Goal: Task Accomplishment & Management: Use online tool/utility

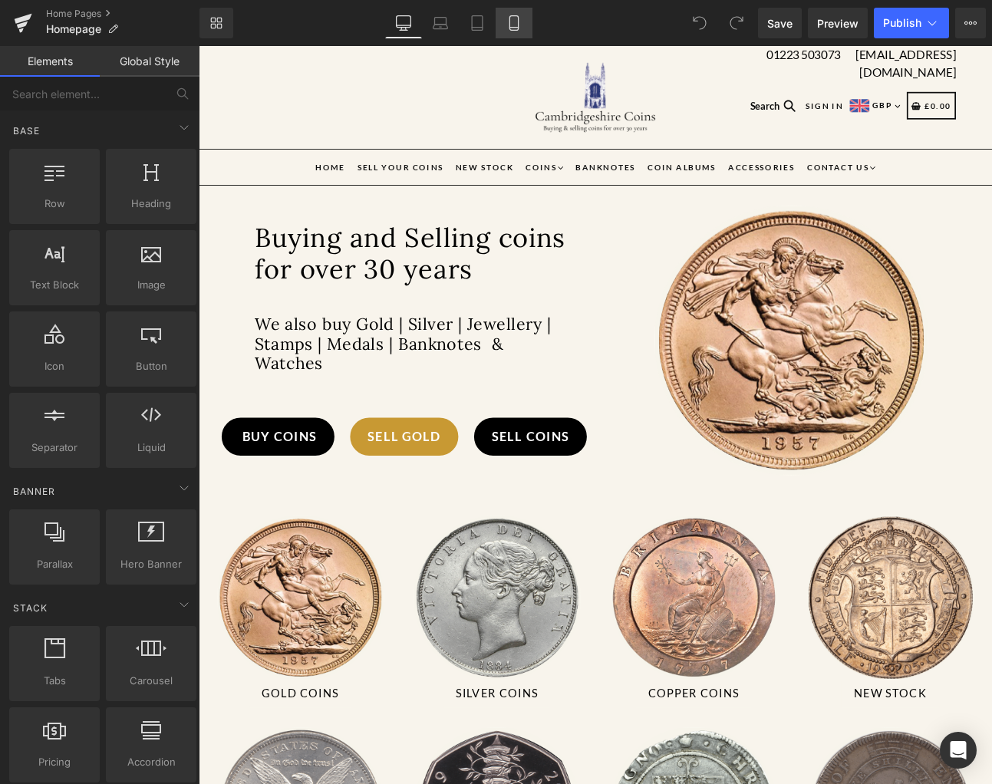
click at [498, 15] on link "Mobile" at bounding box center [513, 23] width 37 height 31
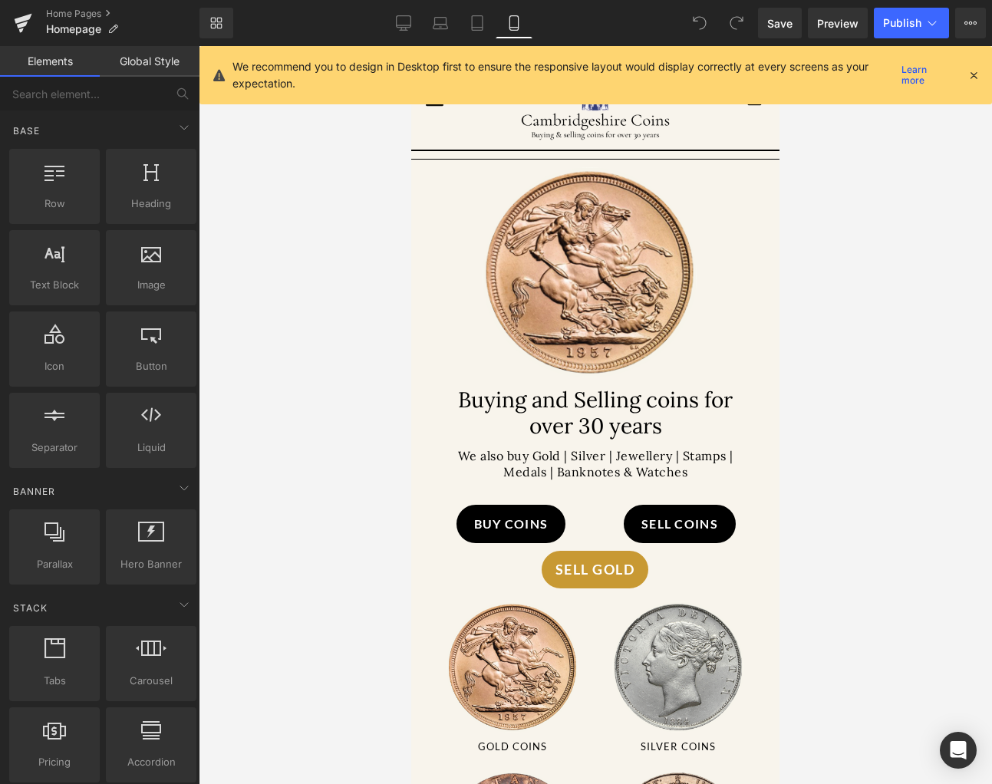
scroll to position [122, 0]
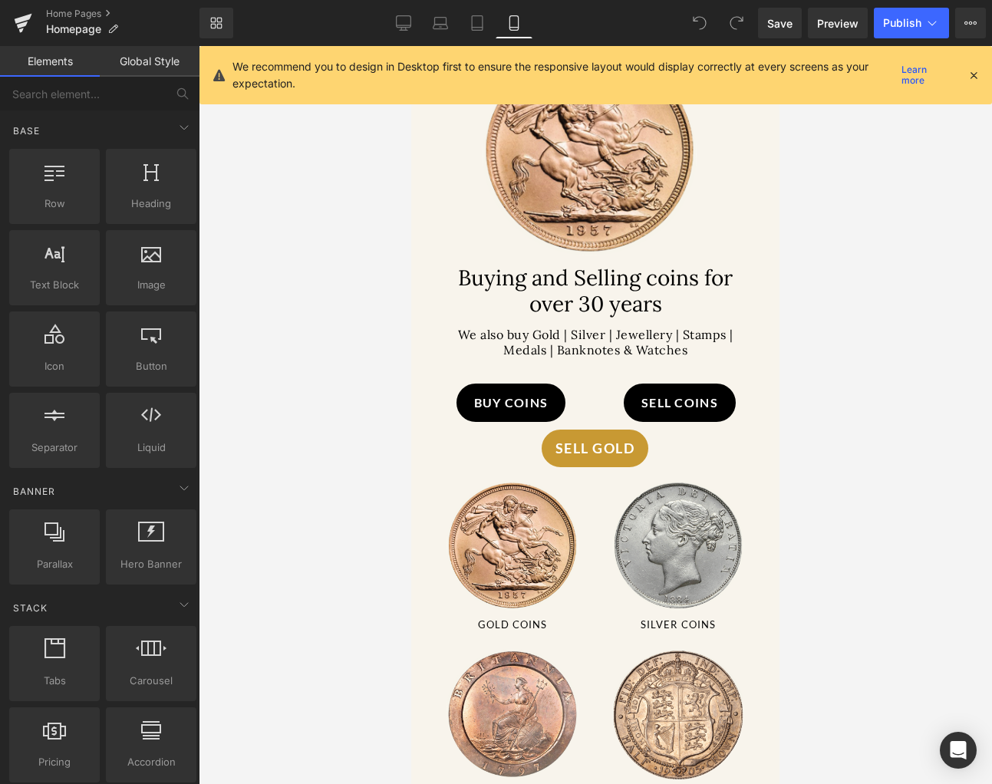
click at [617, 446] on icon at bounding box center [618, 448] width 2 height 5
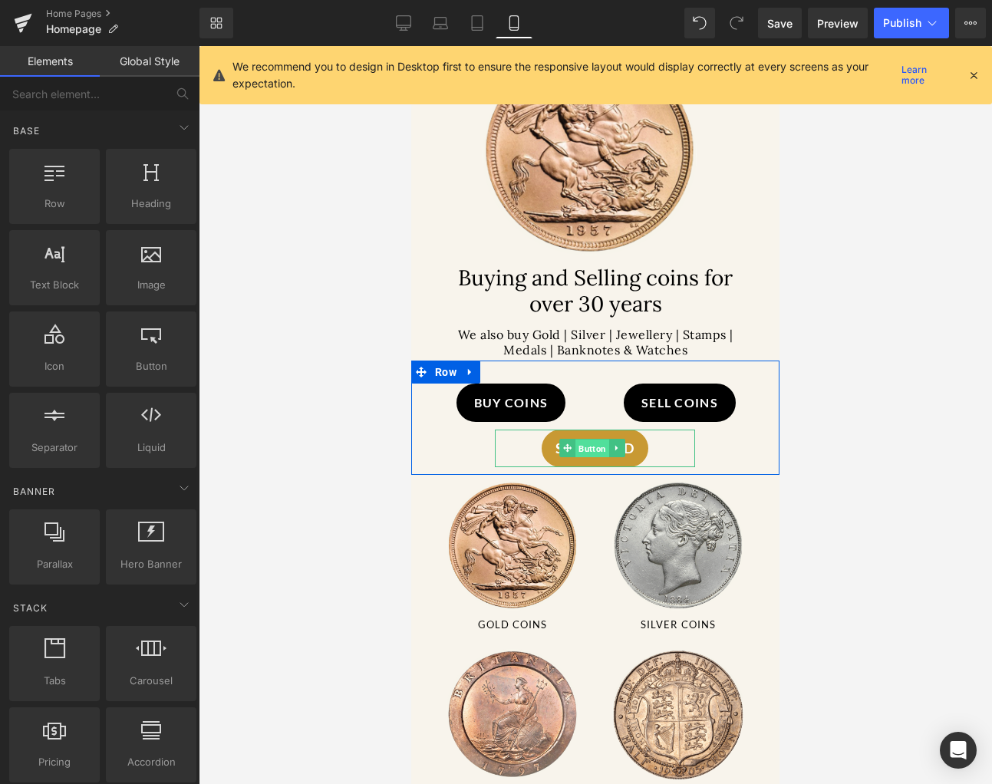
click at [573, 443] on link "Button" at bounding box center [584, 448] width 50 height 18
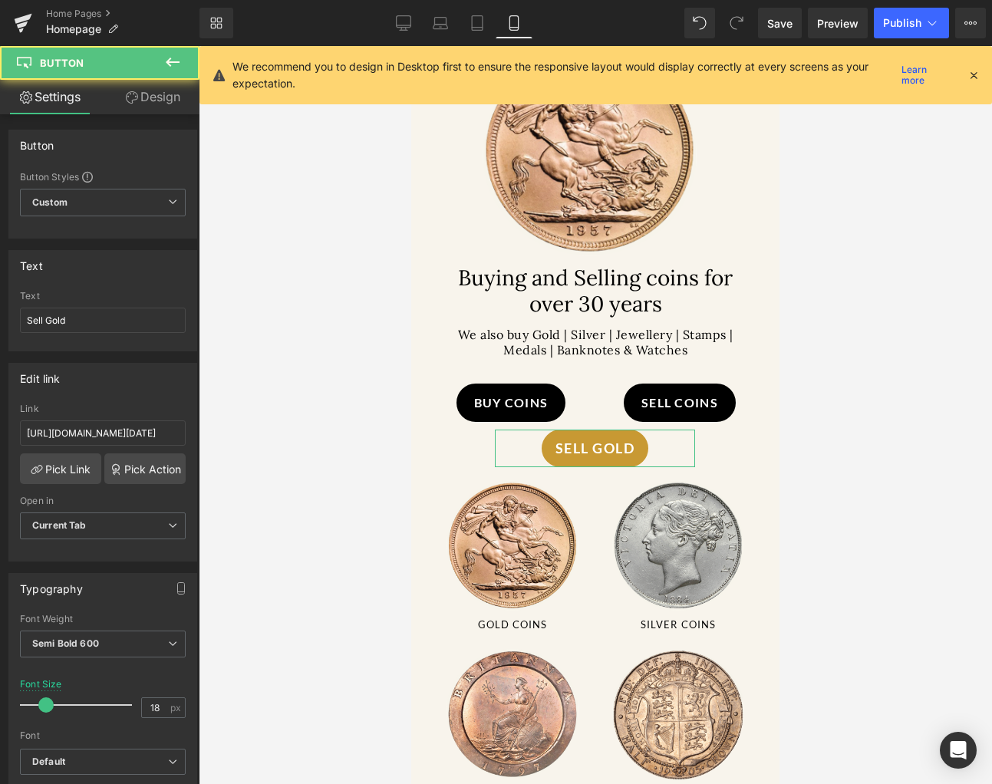
click at [143, 95] on link "Design" at bounding box center [153, 97] width 100 height 35
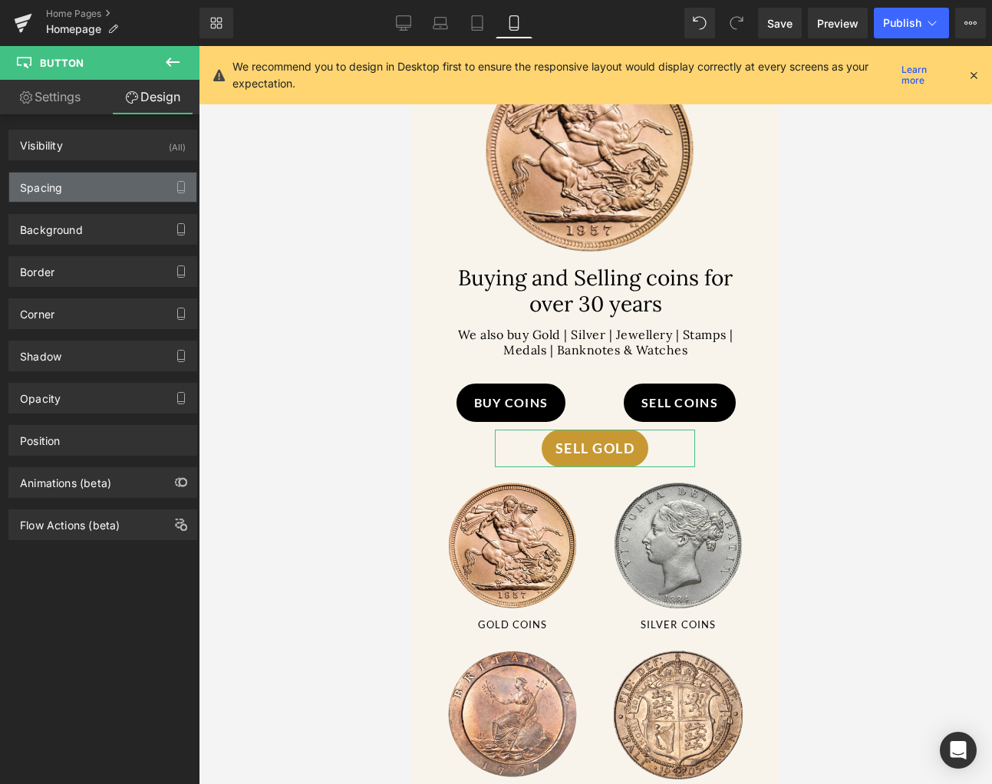
click at [85, 182] on div "Spacing" at bounding box center [102, 187] width 187 height 29
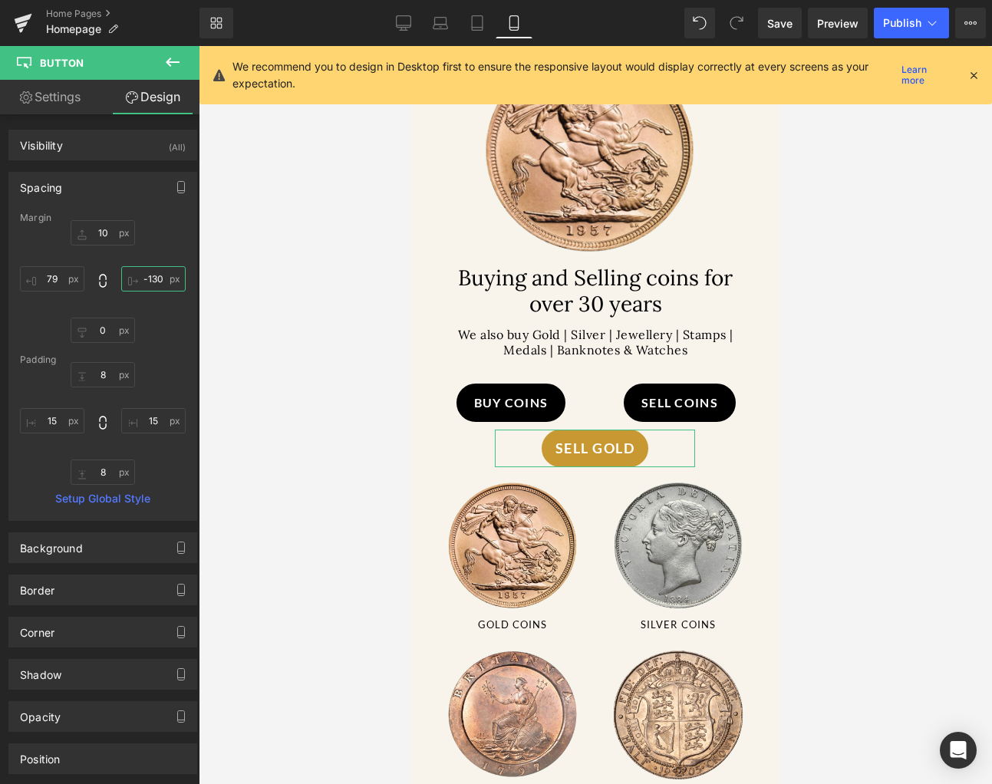
click at [153, 286] on input "text" at bounding box center [153, 278] width 64 height 25
type input "-120"
click at [49, 280] on input "text" at bounding box center [52, 278] width 64 height 25
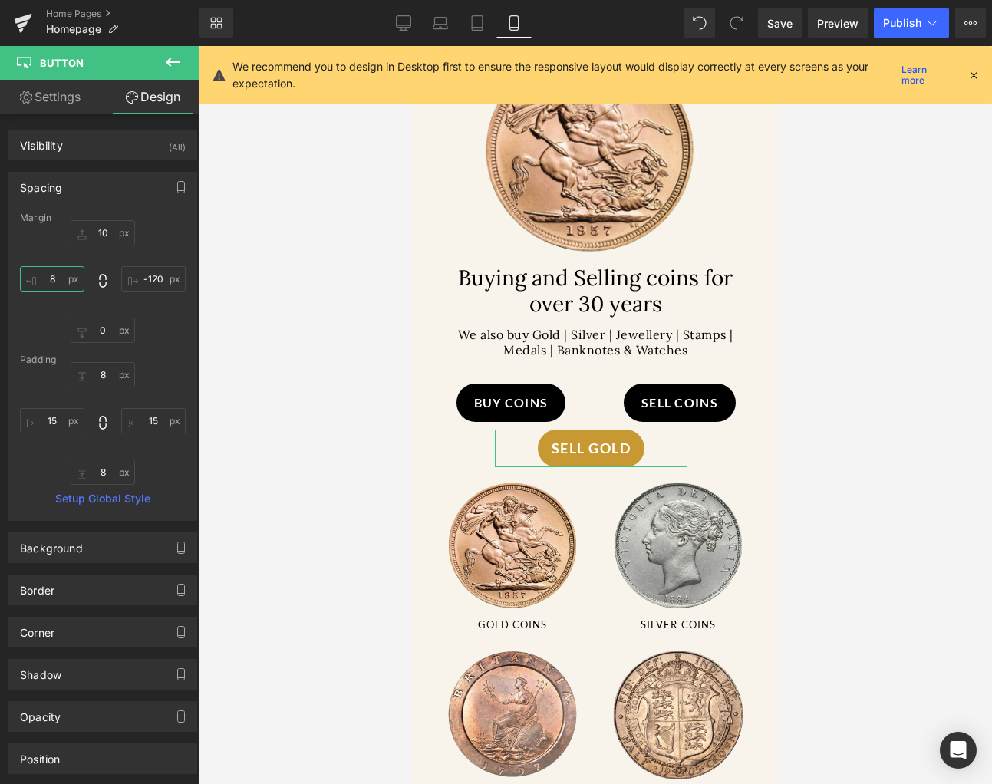
type input "80"
click at [199, 318] on div at bounding box center [595, 415] width 793 height 738
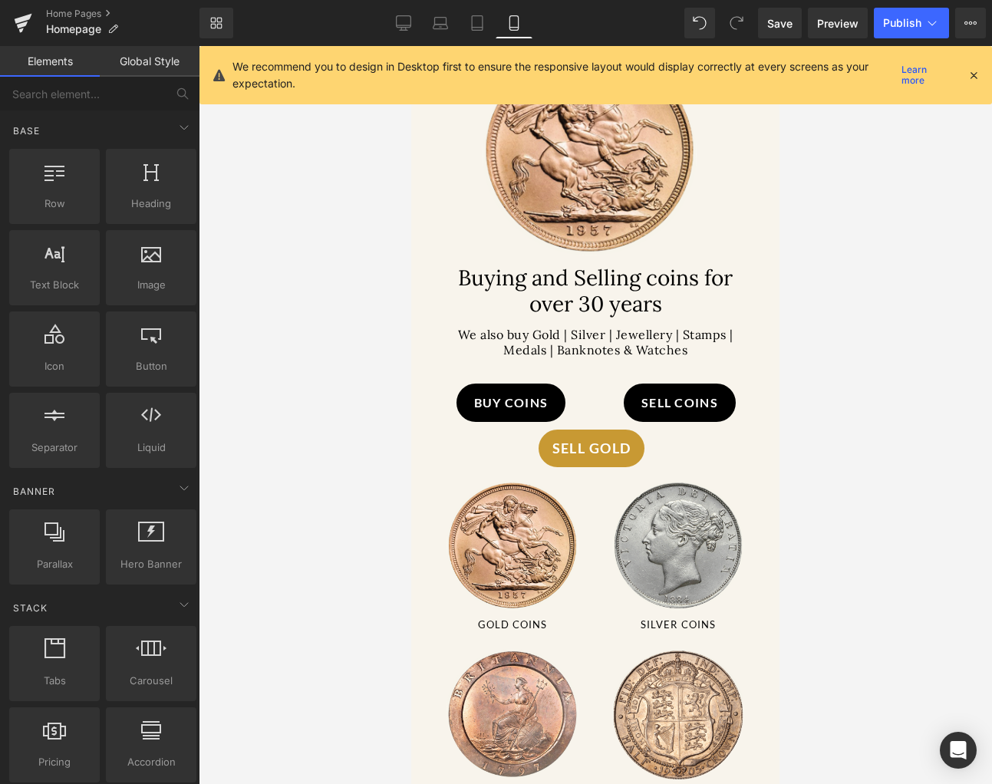
click at [245, 318] on div at bounding box center [595, 415] width 793 height 738
click at [791, 17] on span "Save" at bounding box center [779, 23] width 25 height 16
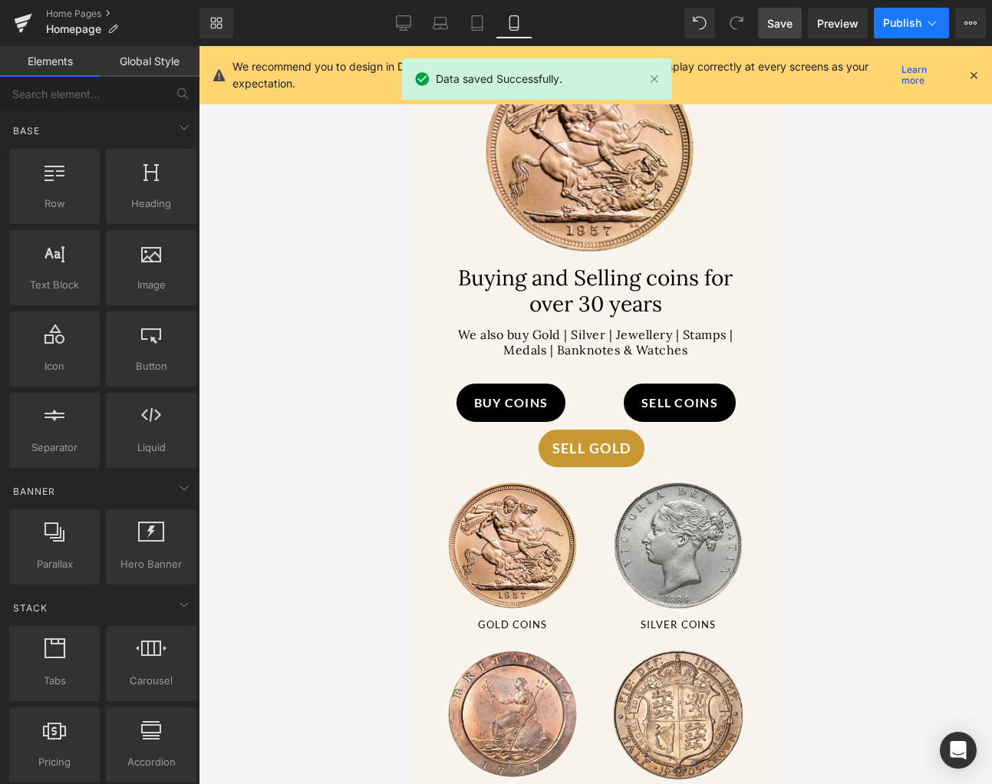
click at [899, 21] on span "Publish" at bounding box center [902, 23] width 38 height 12
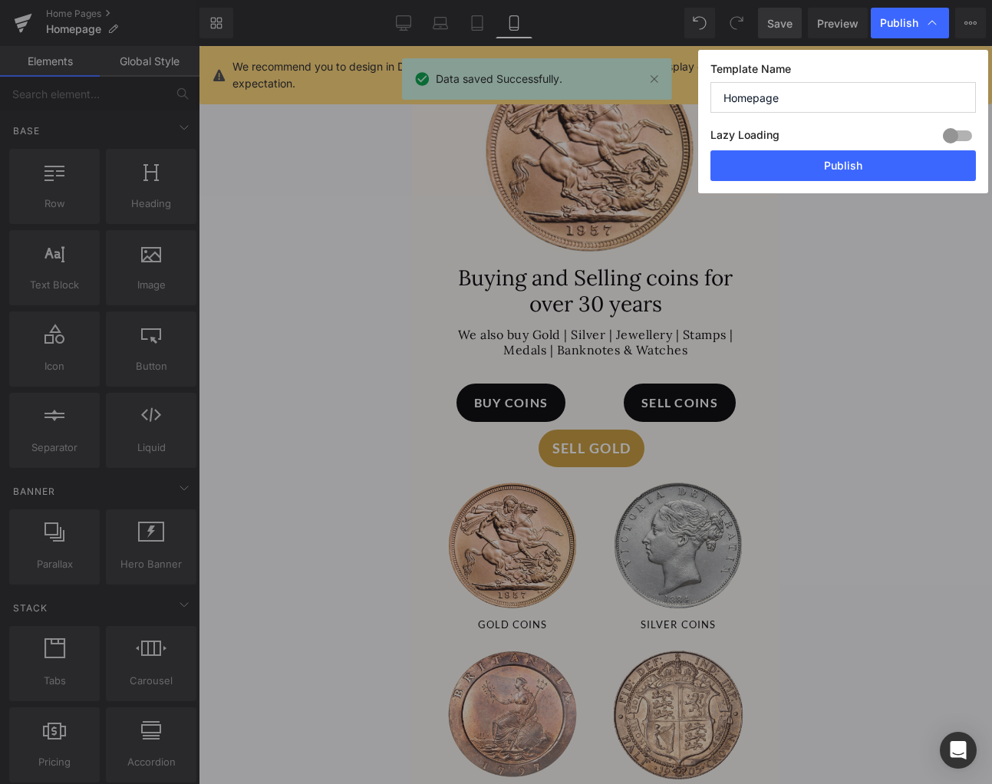
click at [794, 190] on div "Template Name Homepage Lazy Loading Build Upgrade plan to unlock Lazy loading h…" at bounding box center [843, 121] width 290 height 143
click at [817, 156] on button "Publish" at bounding box center [842, 165] width 265 height 31
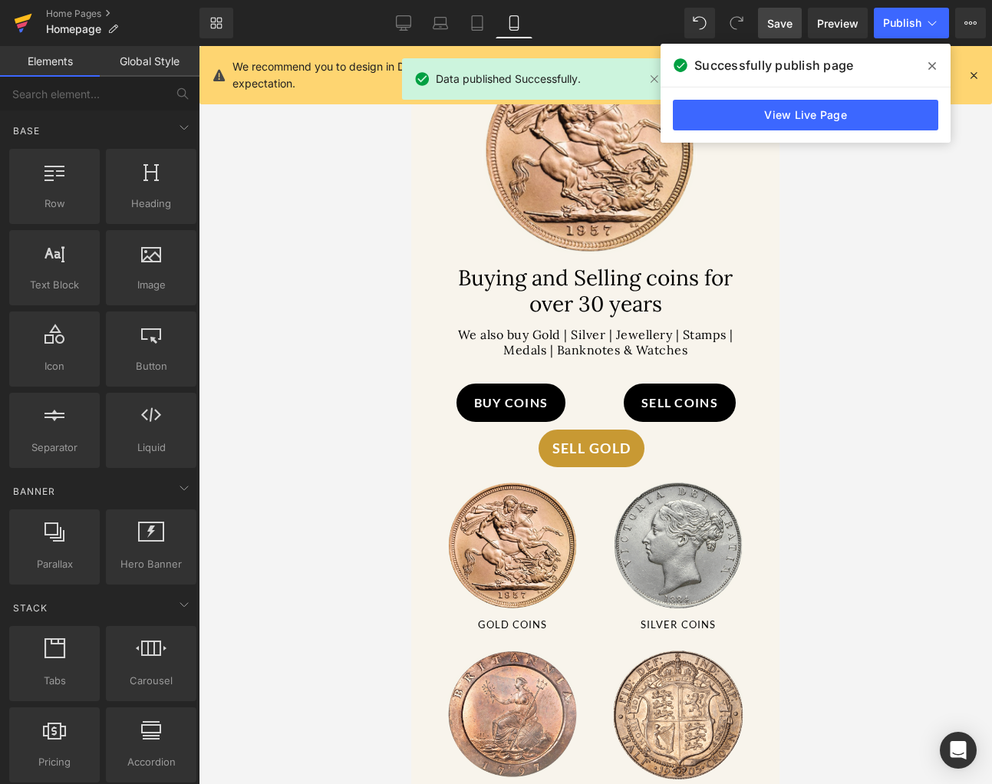
click at [25, 13] on icon at bounding box center [23, 23] width 18 height 38
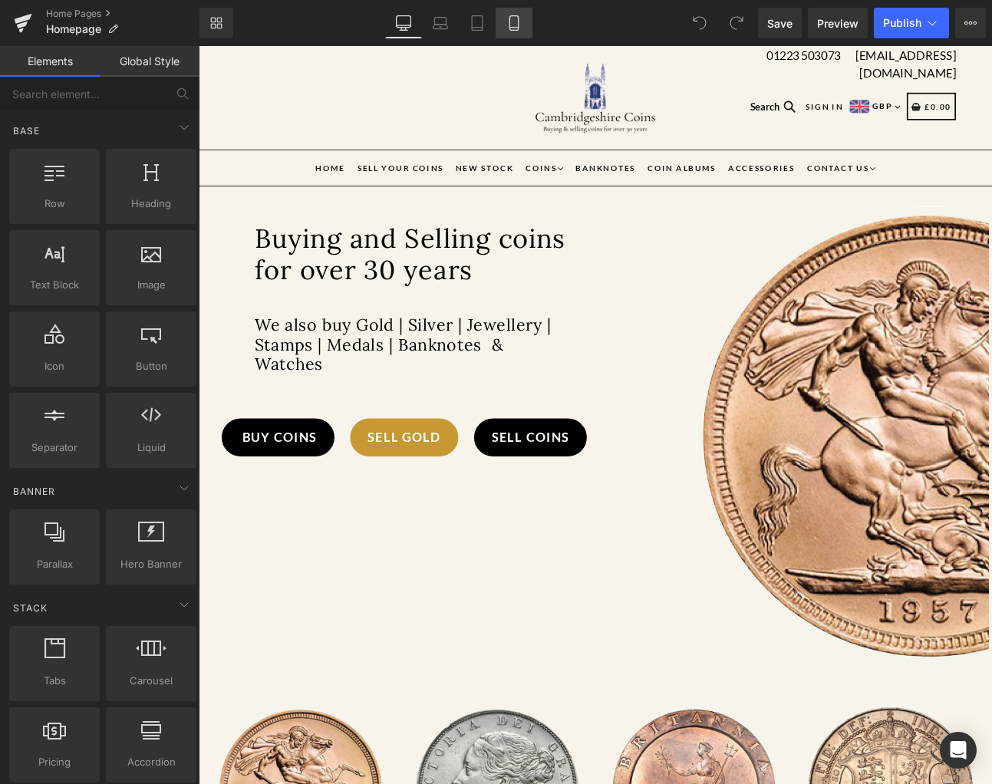
click at [518, 24] on icon at bounding box center [513, 23] width 8 height 15
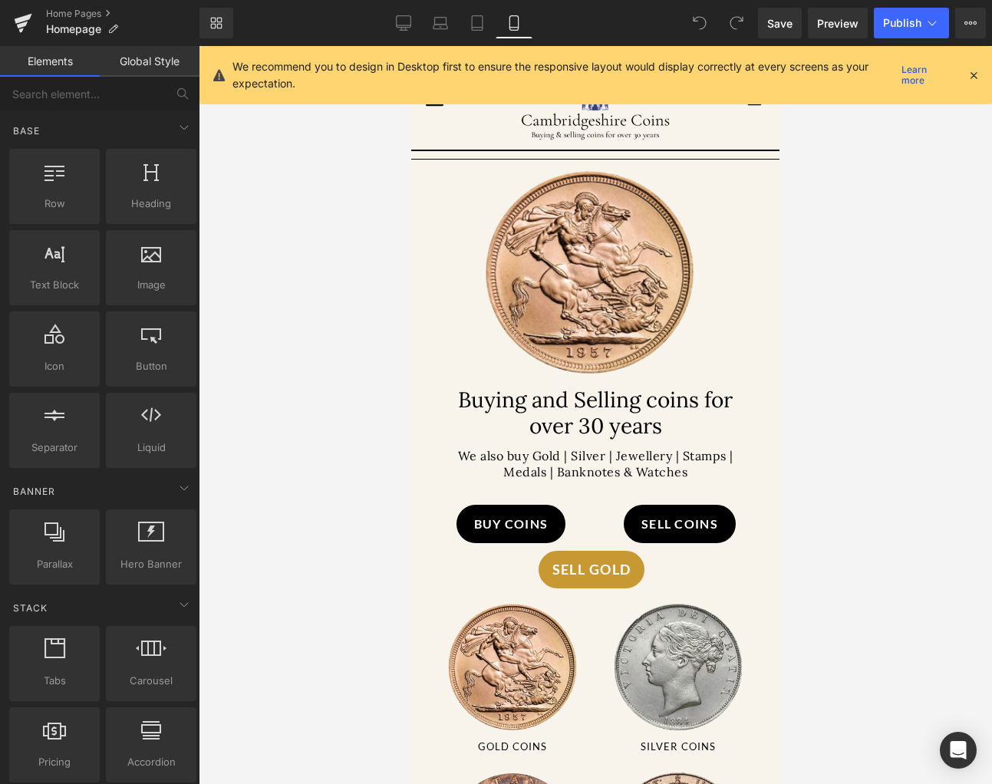
scroll to position [122, 0]
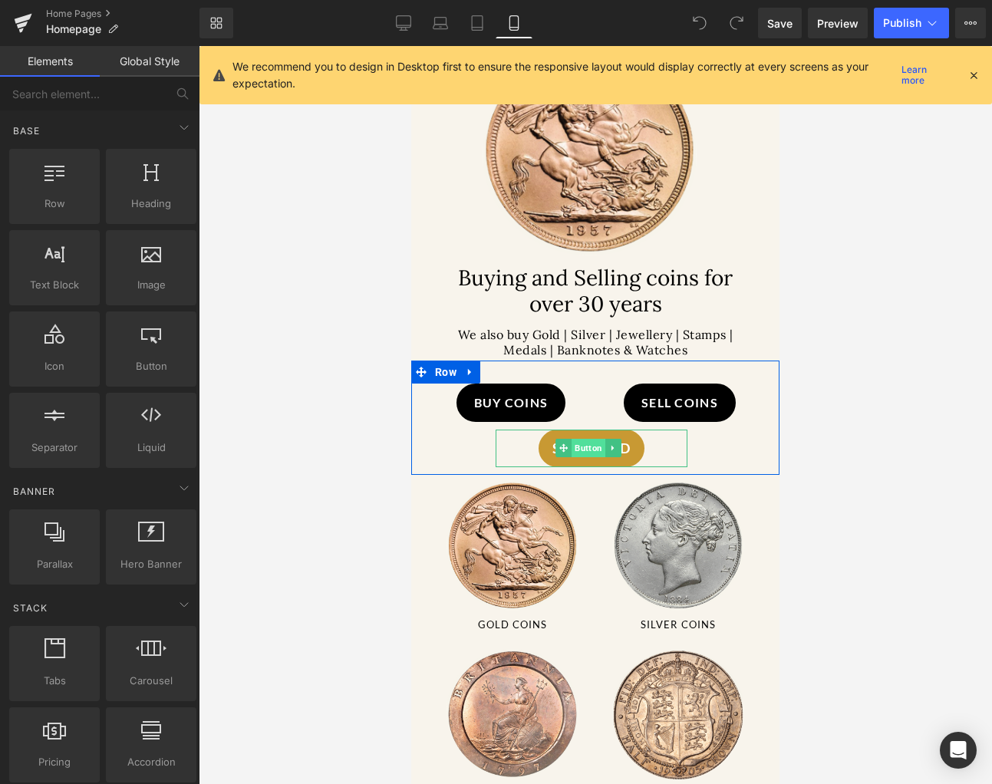
click at [585, 447] on span "Button" at bounding box center [588, 448] width 34 height 18
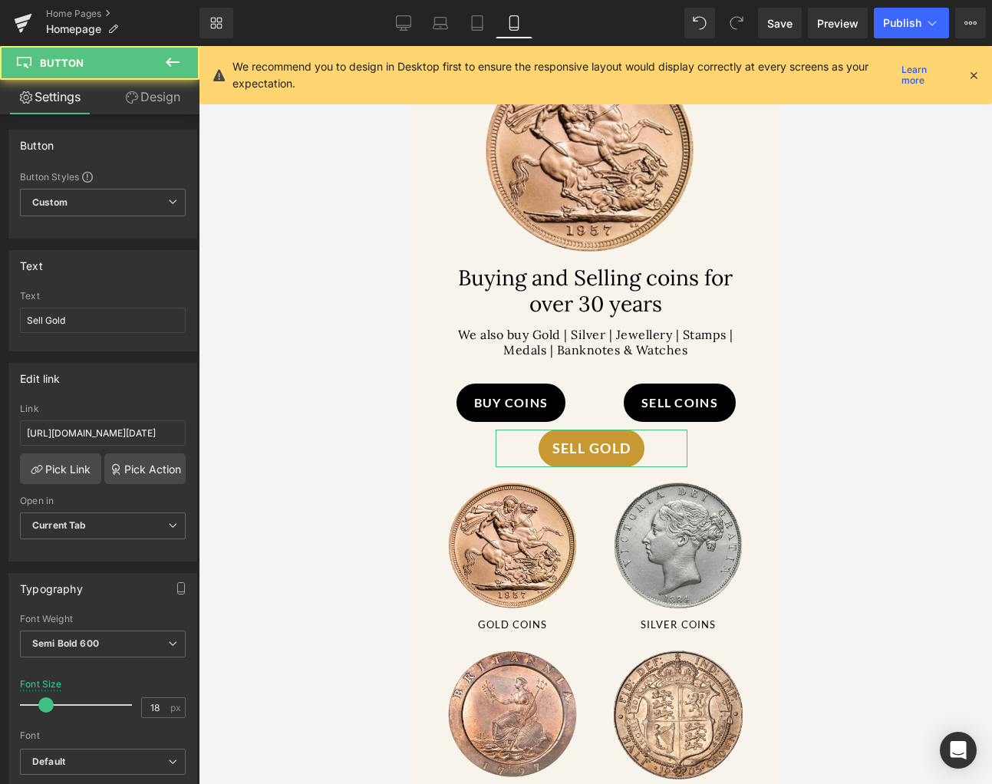
click at [152, 93] on link "Design" at bounding box center [153, 97] width 100 height 35
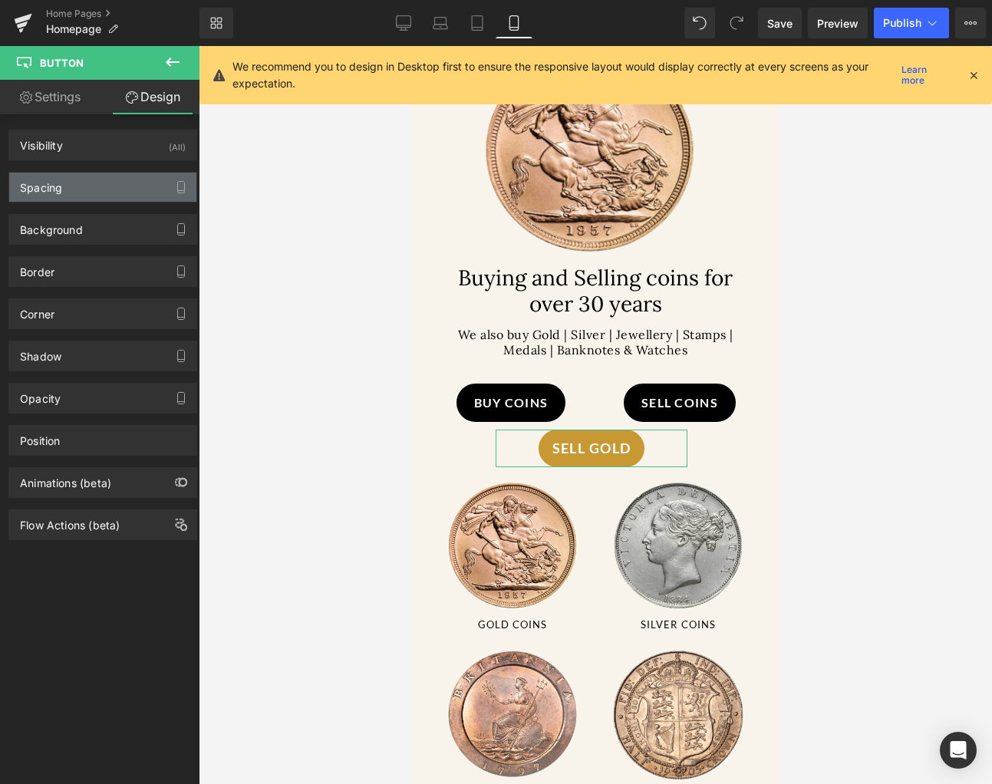
click at [84, 191] on div "Spacing" at bounding box center [102, 187] width 187 height 29
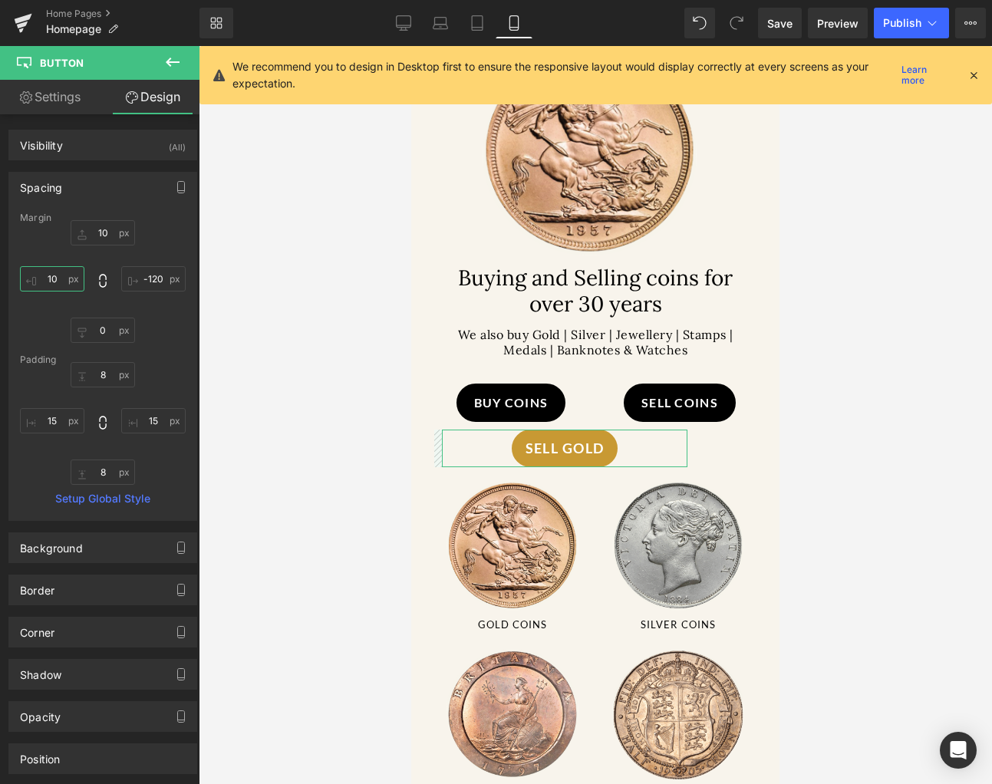
drag, startPoint x: 54, startPoint y: 279, endPoint x: 61, endPoint y: 333, distance: 54.2
click at [61, 333] on div "10 -120 0 80" at bounding box center [103, 281] width 166 height 123
click at [775, 24] on span "Save" at bounding box center [779, 23] width 25 height 16
click at [884, 12] on button "Publish" at bounding box center [910, 23] width 75 height 31
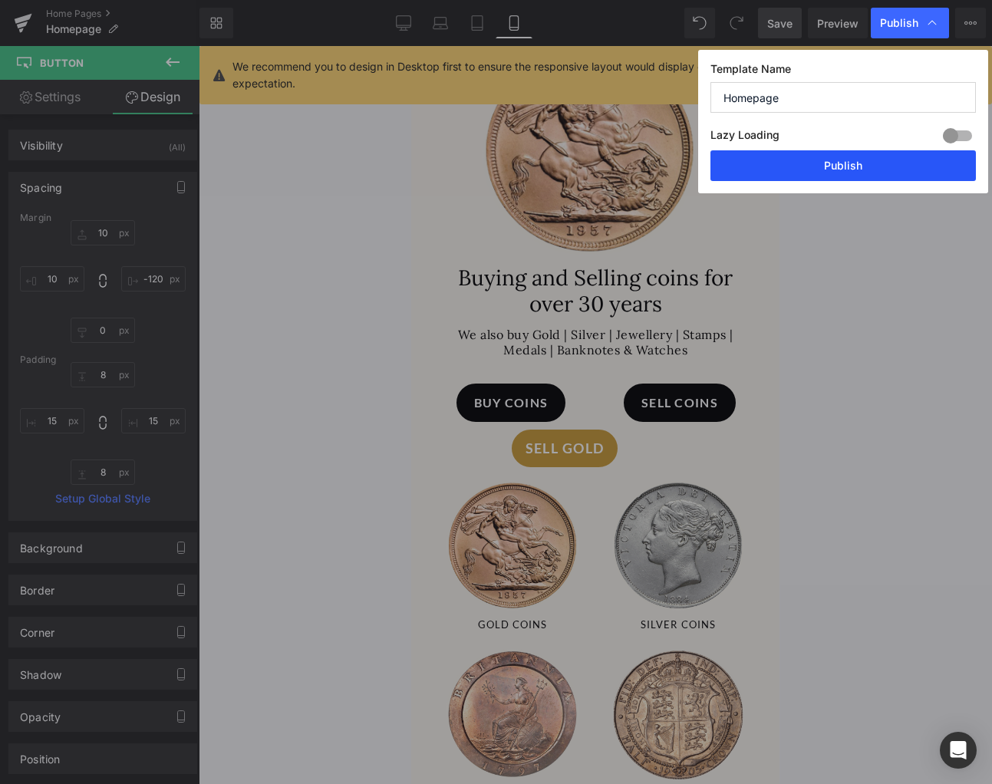
click at [862, 150] on div "Lazy Loading Build Upgrade plan to unlock" at bounding box center [842, 137] width 265 height 25
click at [860, 154] on button "Publish" at bounding box center [842, 165] width 265 height 31
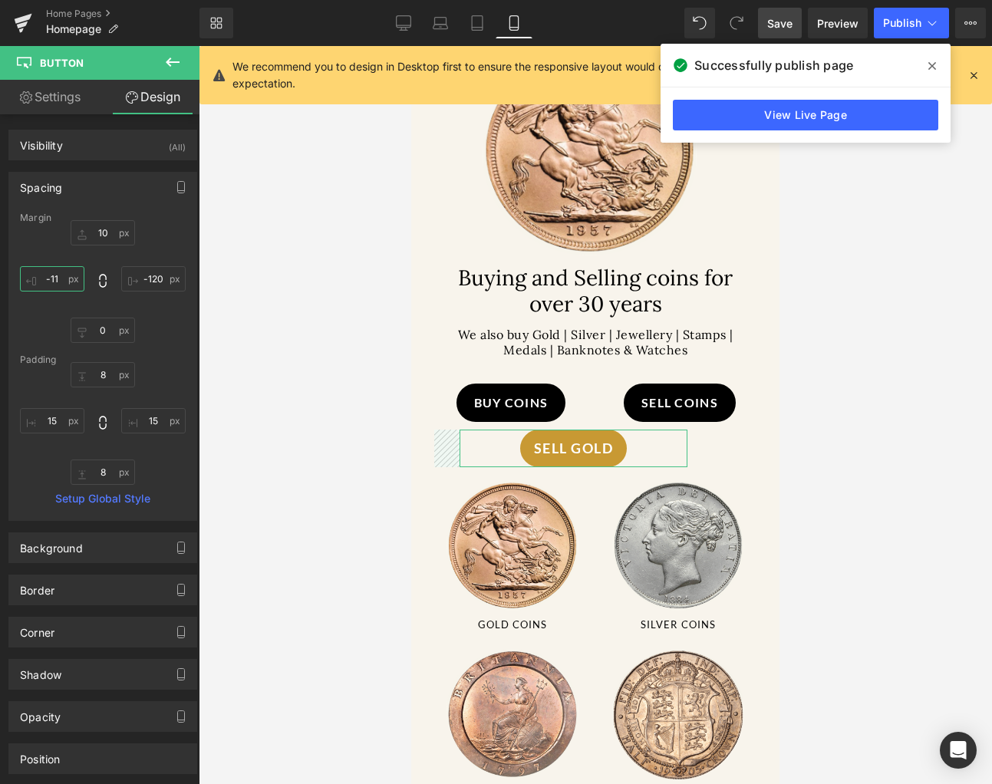
drag, startPoint x: 56, startPoint y: 279, endPoint x: 66, endPoint y: 262, distance: 20.3
click at [66, 262] on div "10 -120 0 80" at bounding box center [103, 281] width 166 height 123
click at [67, 275] on input "80" at bounding box center [52, 278] width 64 height 25
type input "20"
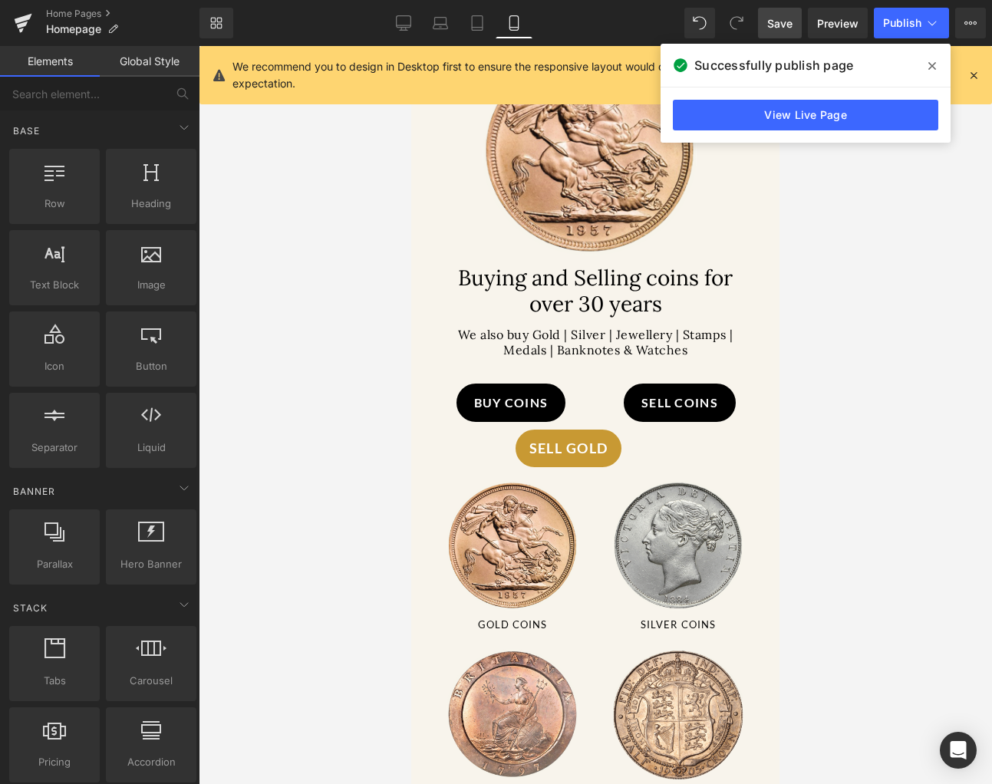
drag, startPoint x: 848, startPoint y: 285, endPoint x: 852, endPoint y: 183, distance: 102.8
click at [849, 268] on div at bounding box center [595, 415] width 793 height 738
drag, startPoint x: 918, startPoint y: 18, endPoint x: 914, endPoint y: 209, distance: 191.8
click at [914, 209] on div "Button You are previewing how the will restyle your page. You can not edit Elem…" at bounding box center [496, 405] width 992 height 810
click at [792, 36] on link "Save" at bounding box center [780, 23] width 44 height 31
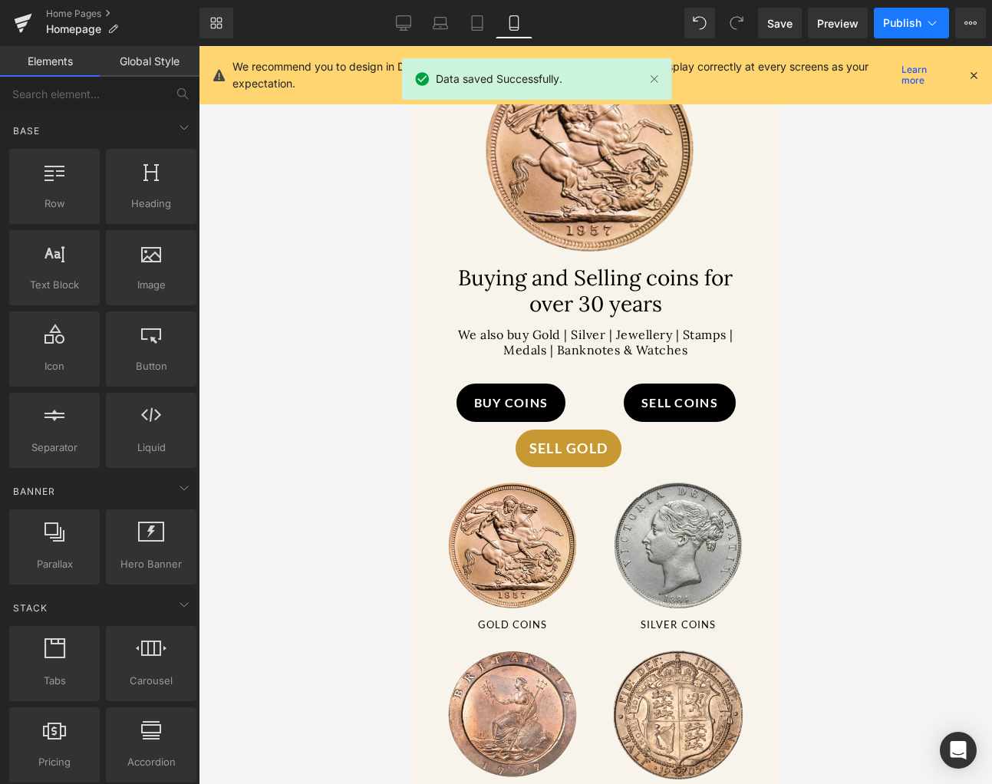
click at [900, 25] on span "Publish" at bounding box center [902, 23] width 38 height 12
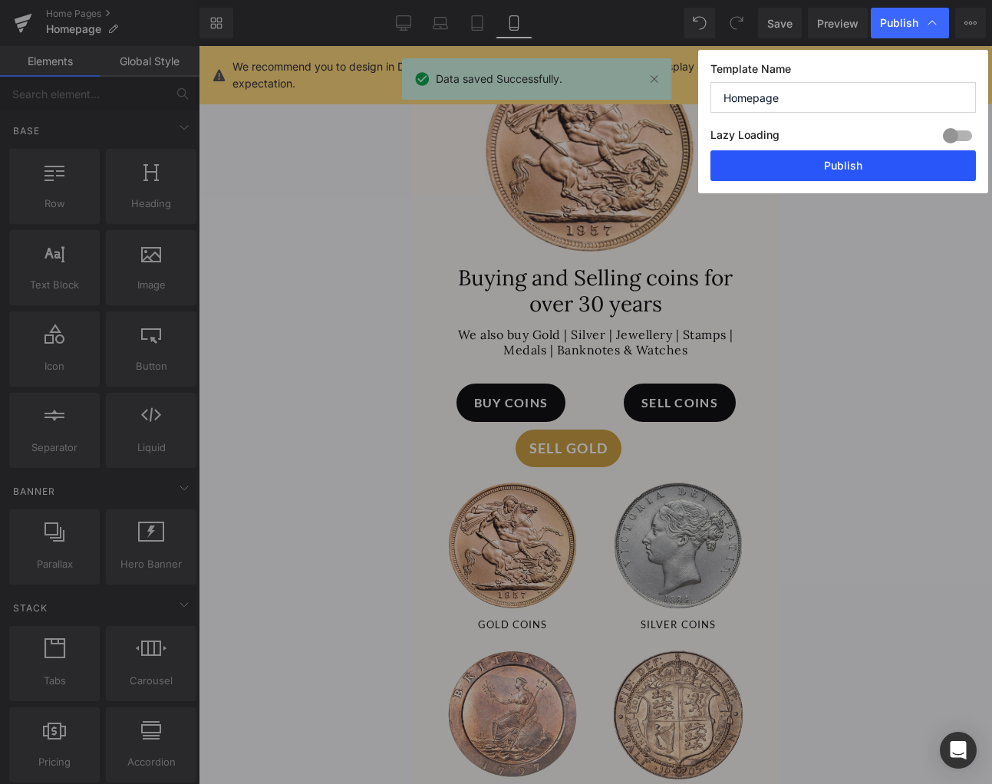
click at [840, 173] on button "Publish" at bounding box center [842, 165] width 265 height 31
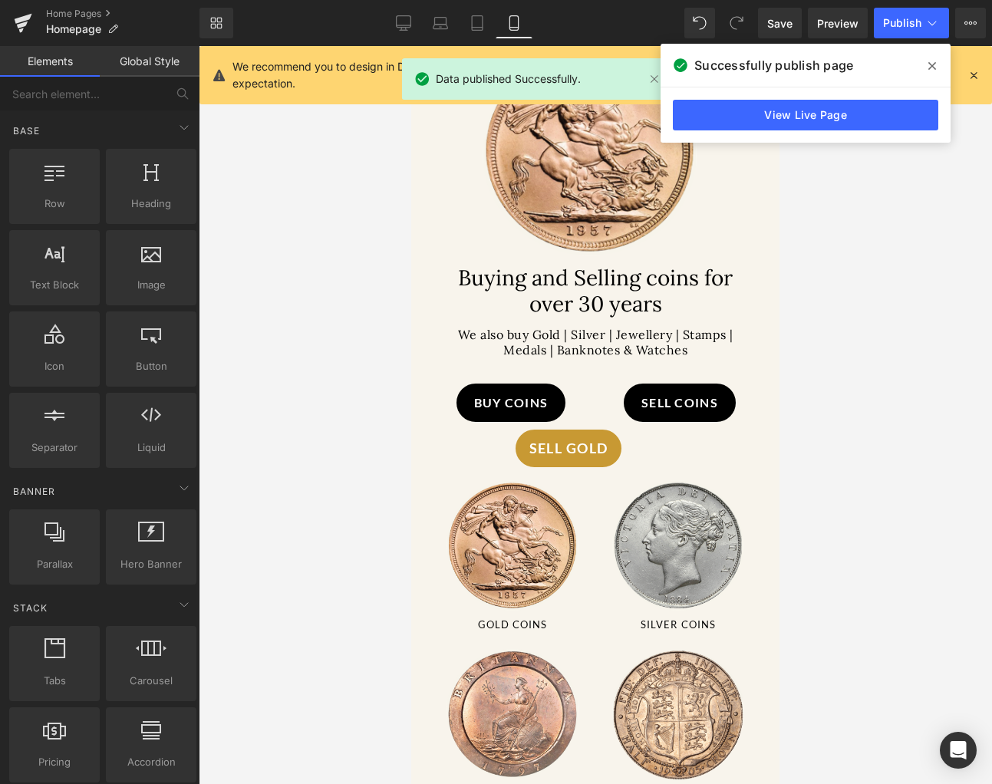
click at [973, 76] on icon at bounding box center [973, 75] width 14 height 14
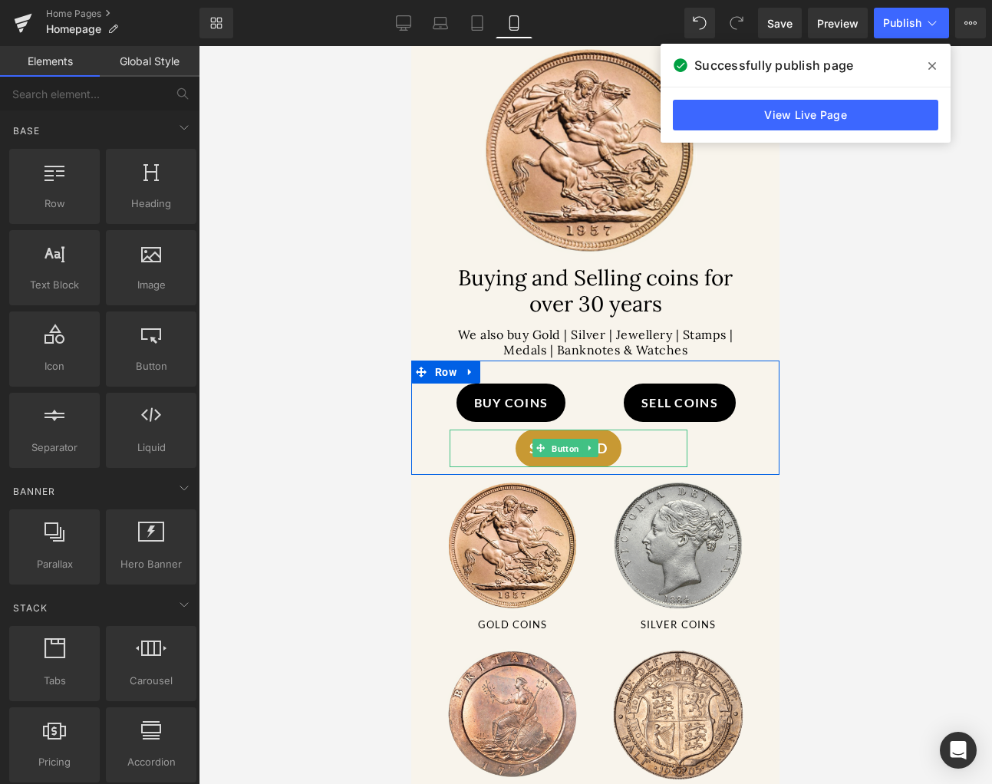
drag, startPoint x: 563, startPoint y: 449, endPoint x: 548, endPoint y: 423, distance: 29.2
click at [564, 449] on span "Button" at bounding box center [565, 448] width 34 height 18
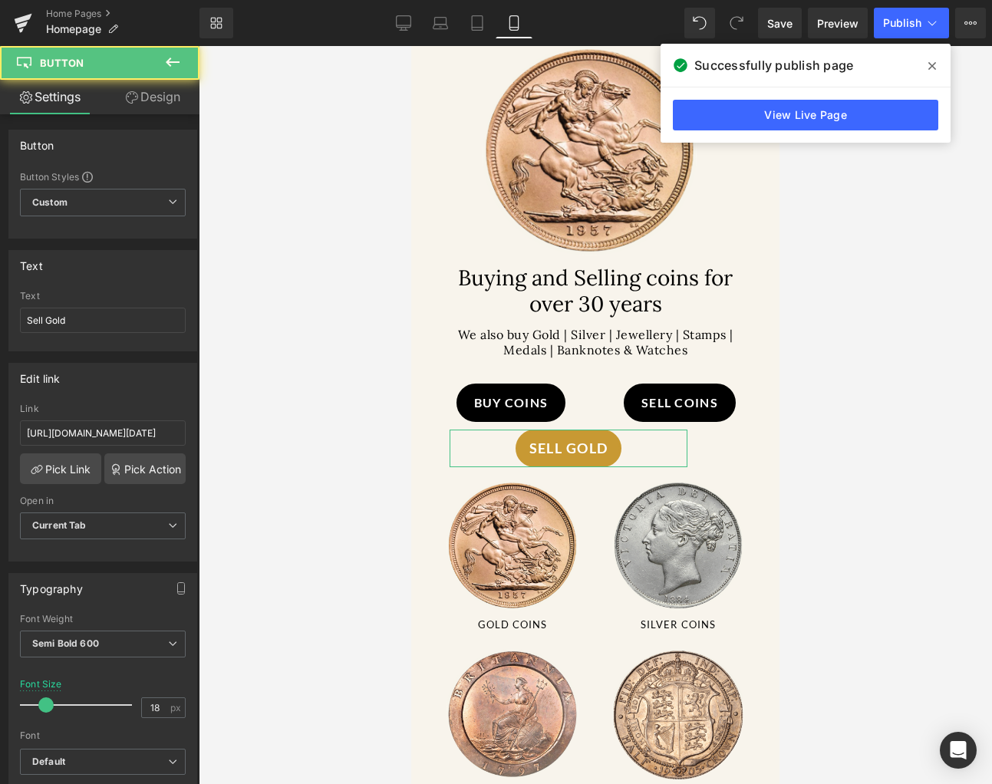
click at [136, 100] on link "Design" at bounding box center [153, 97] width 100 height 35
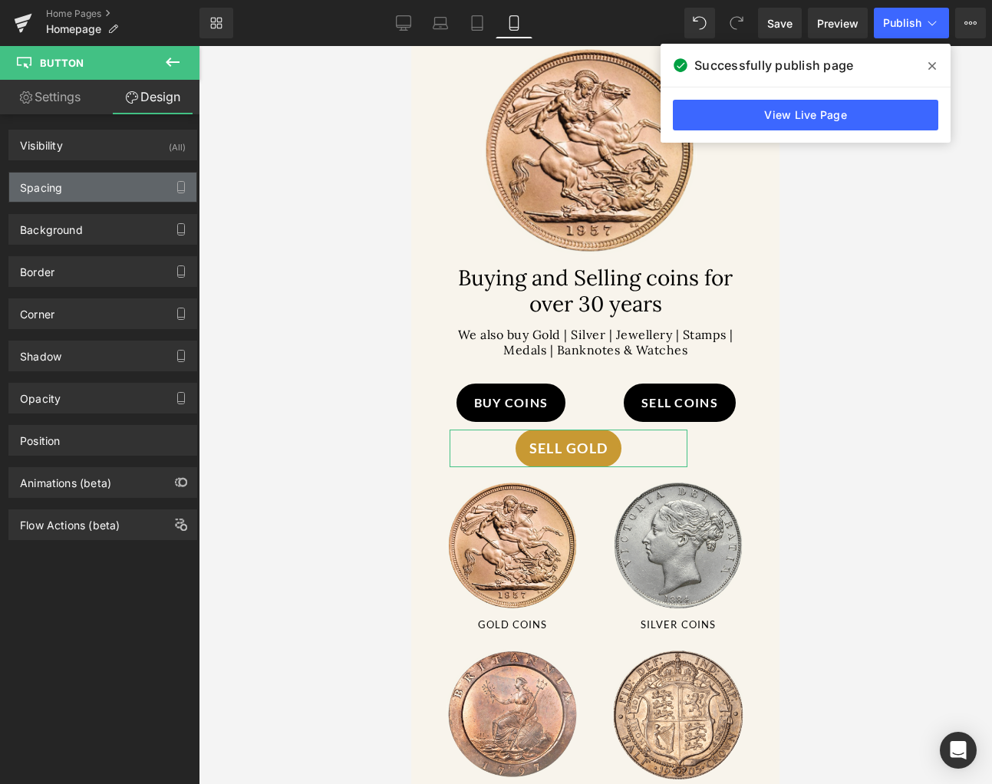
click at [100, 186] on div "Spacing" at bounding box center [102, 187] width 187 height 29
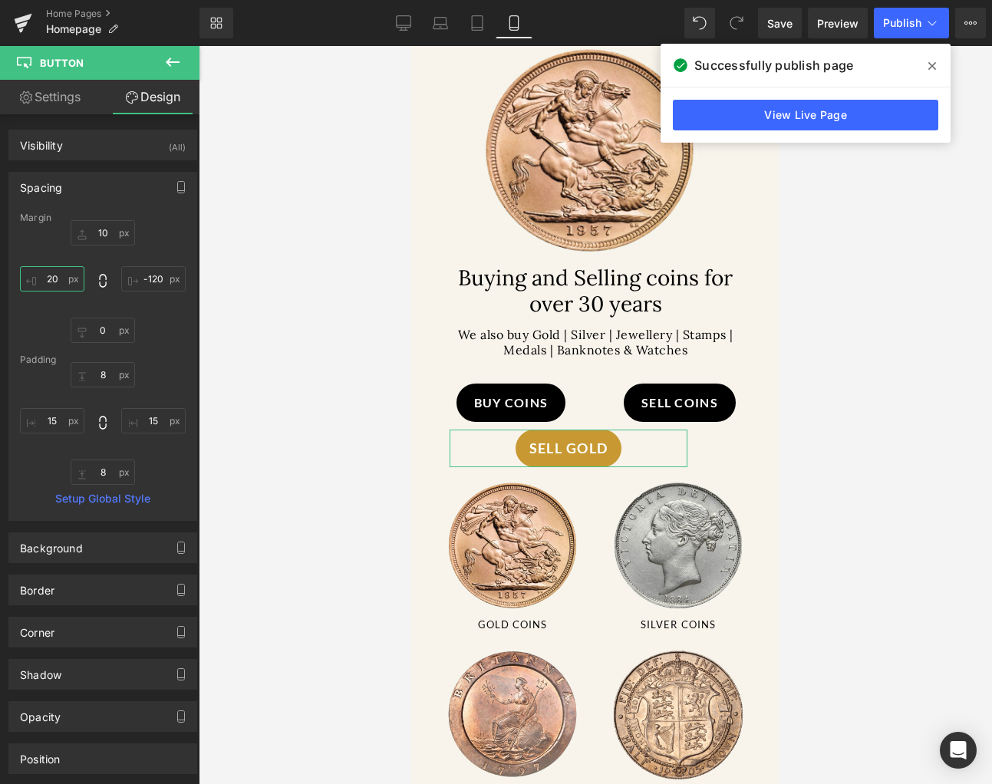
click at [69, 275] on input "text" at bounding box center [52, 278] width 64 height 25
type input "40"
click at [234, 293] on div at bounding box center [595, 415] width 793 height 738
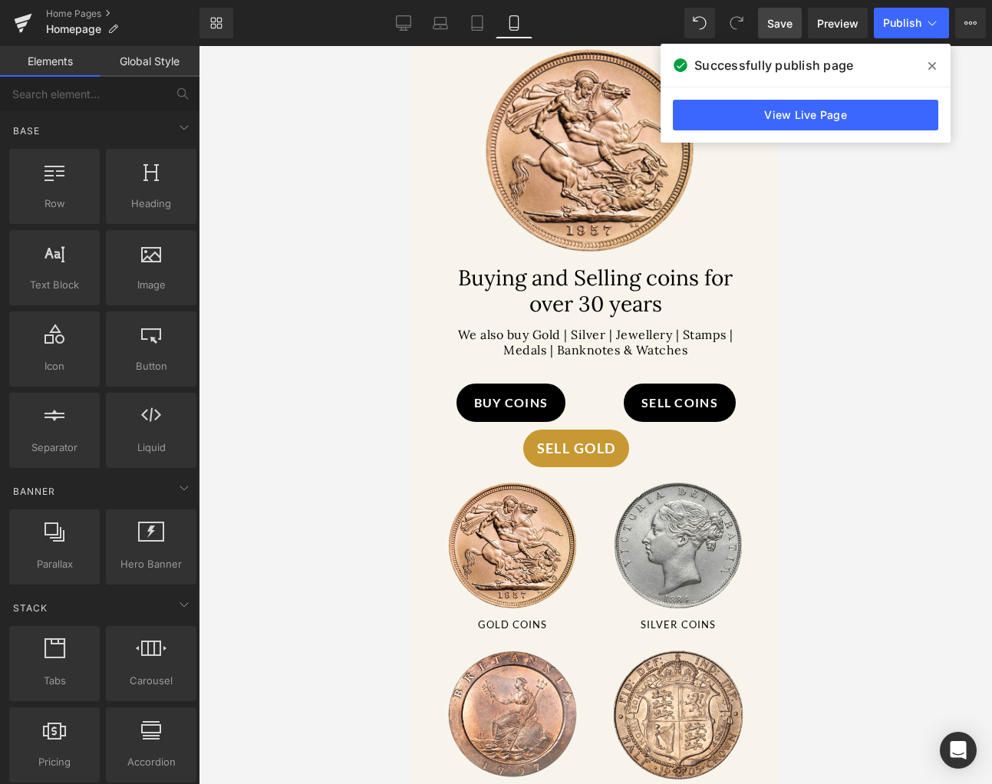
click at [778, 34] on link "Save" at bounding box center [780, 23] width 44 height 31
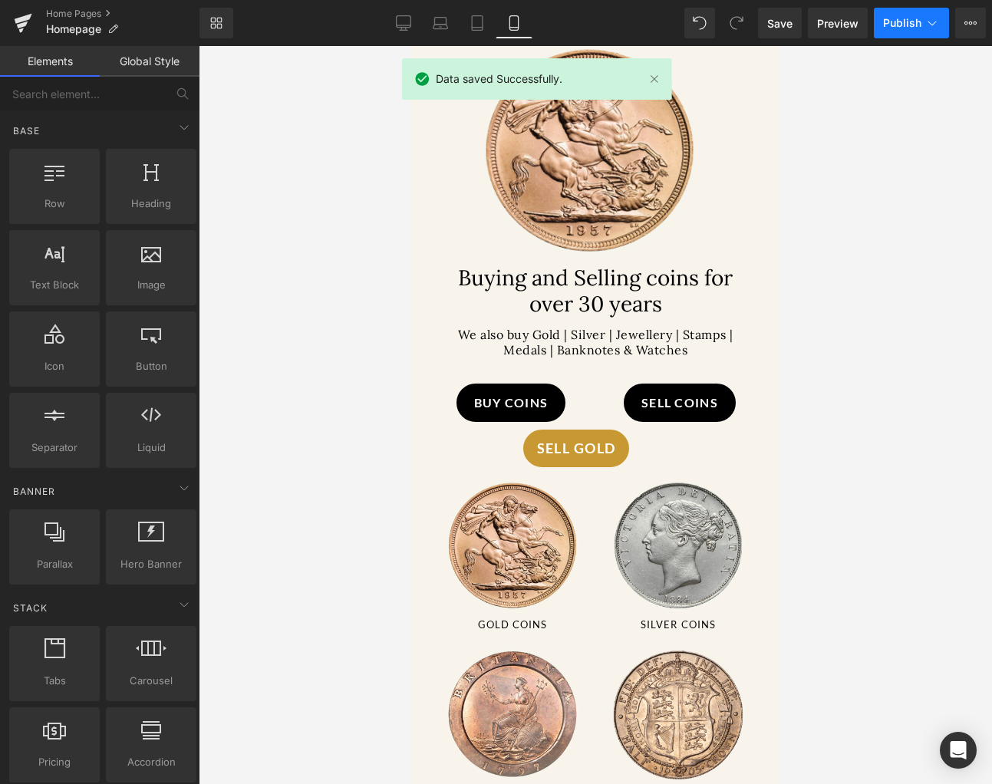
click at [906, 12] on button "Publish" at bounding box center [910, 23] width 75 height 31
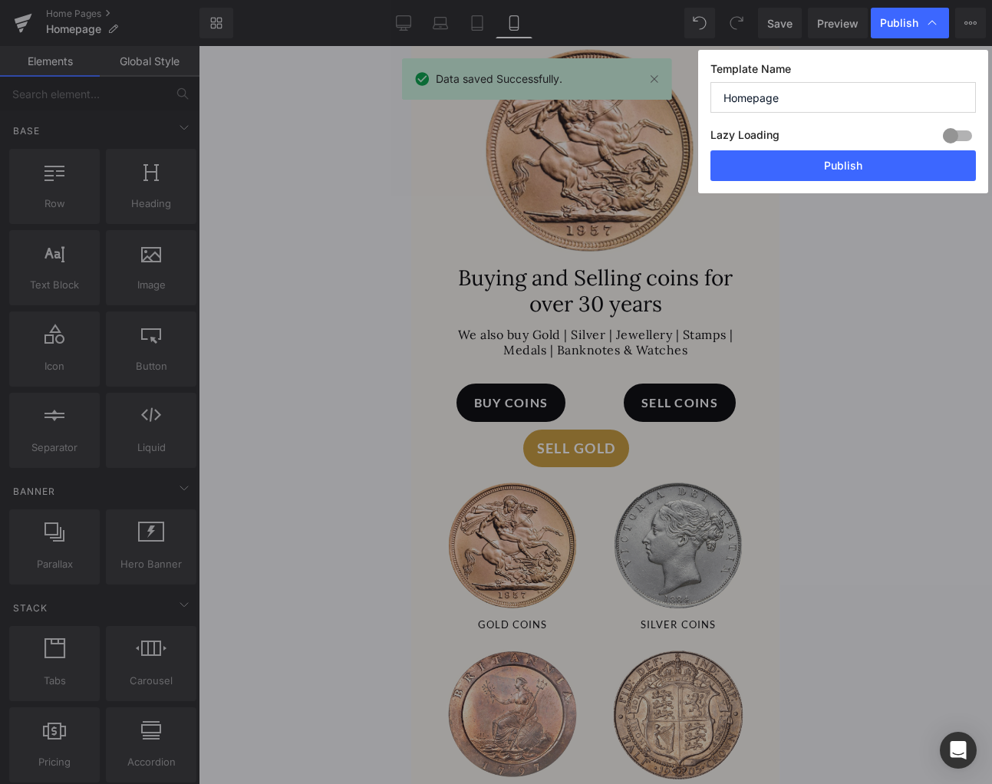
click at [895, 149] on div "Lazy Loading Build Upgrade plan to unlock" at bounding box center [842, 137] width 265 height 25
click at [892, 158] on button "Publish" at bounding box center [842, 165] width 265 height 31
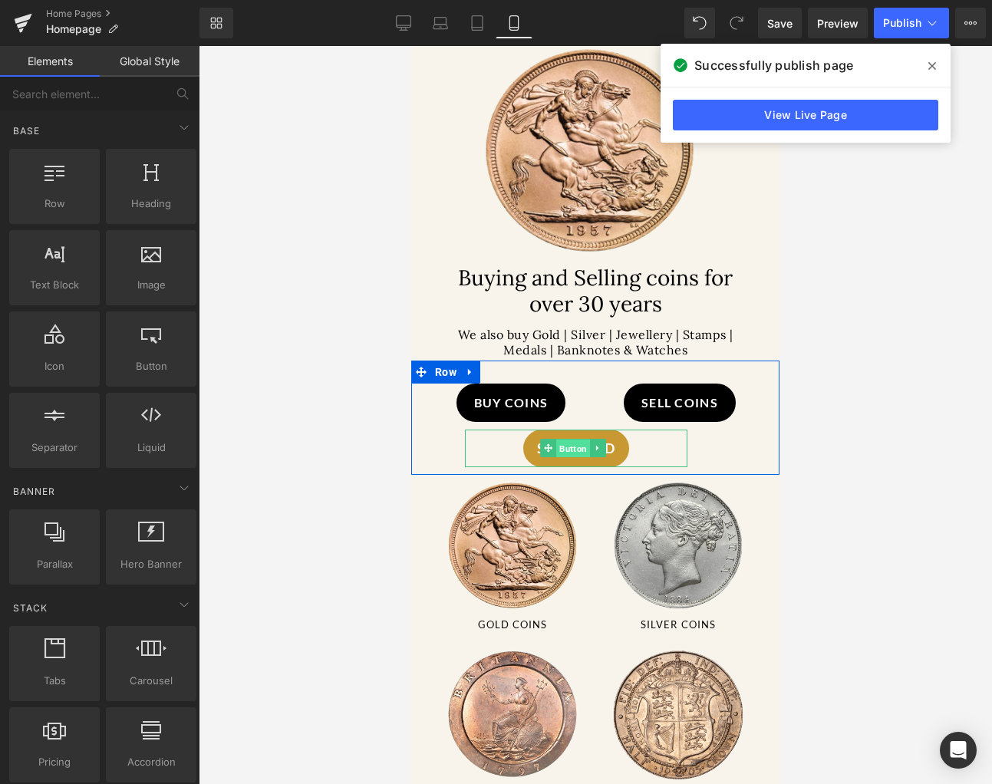
click at [567, 443] on span "Button" at bounding box center [573, 448] width 34 height 18
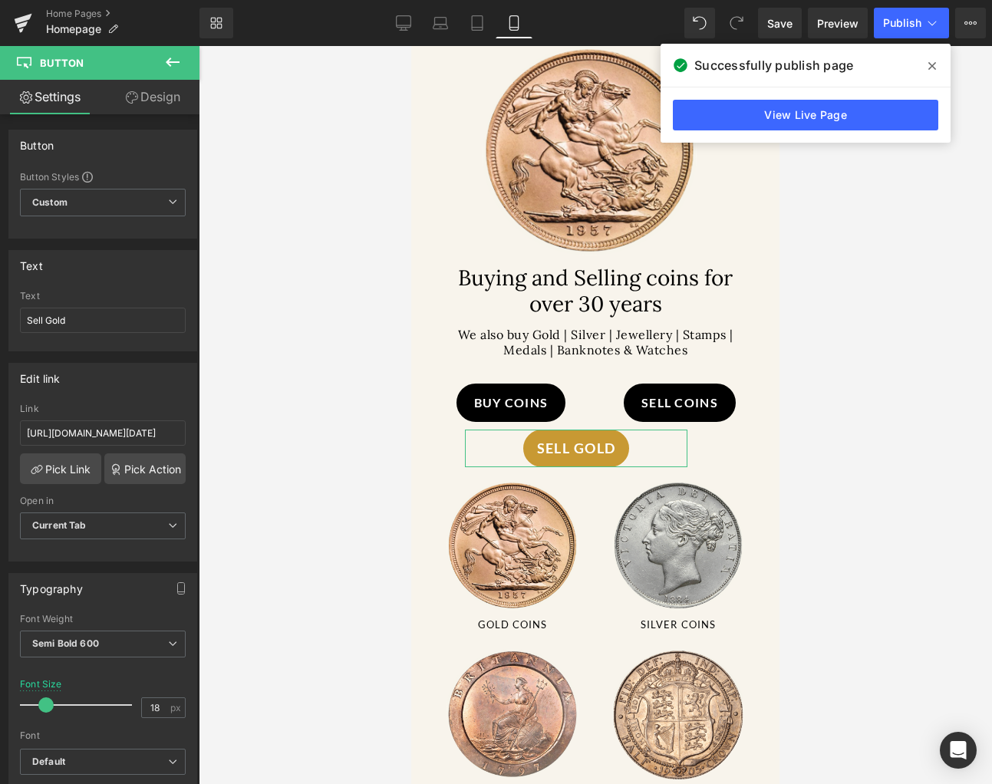
click at [155, 92] on link "Design" at bounding box center [153, 97] width 100 height 35
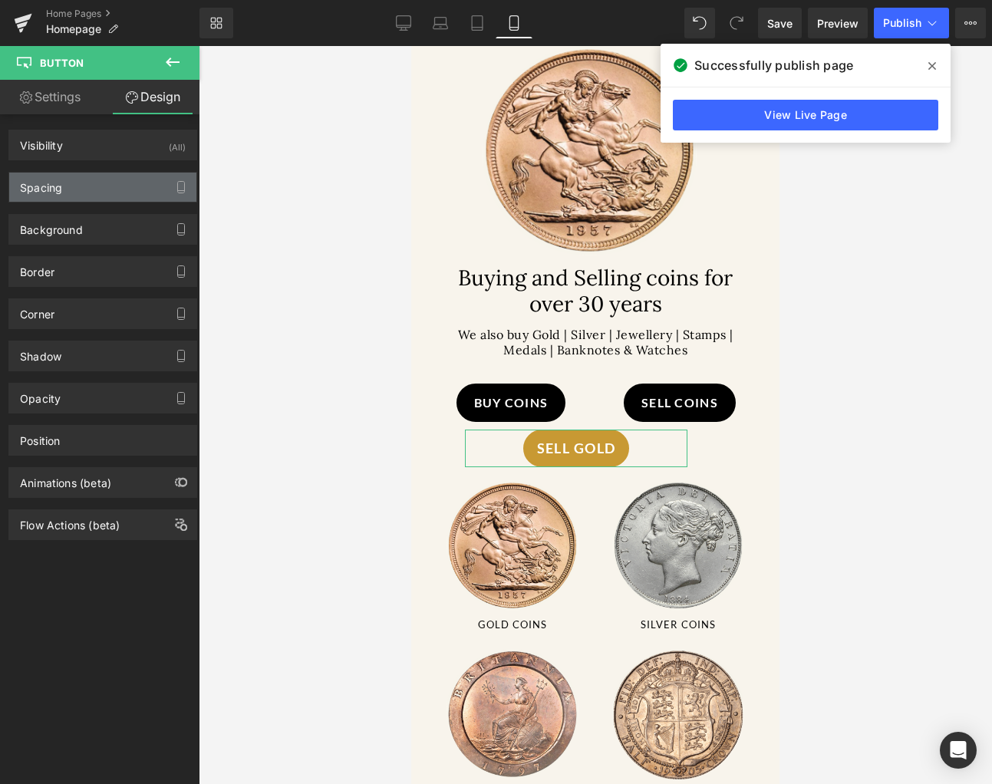
click at [91, 184] on div "Spacing" at bounding box center [102, 187] width 187 height 29
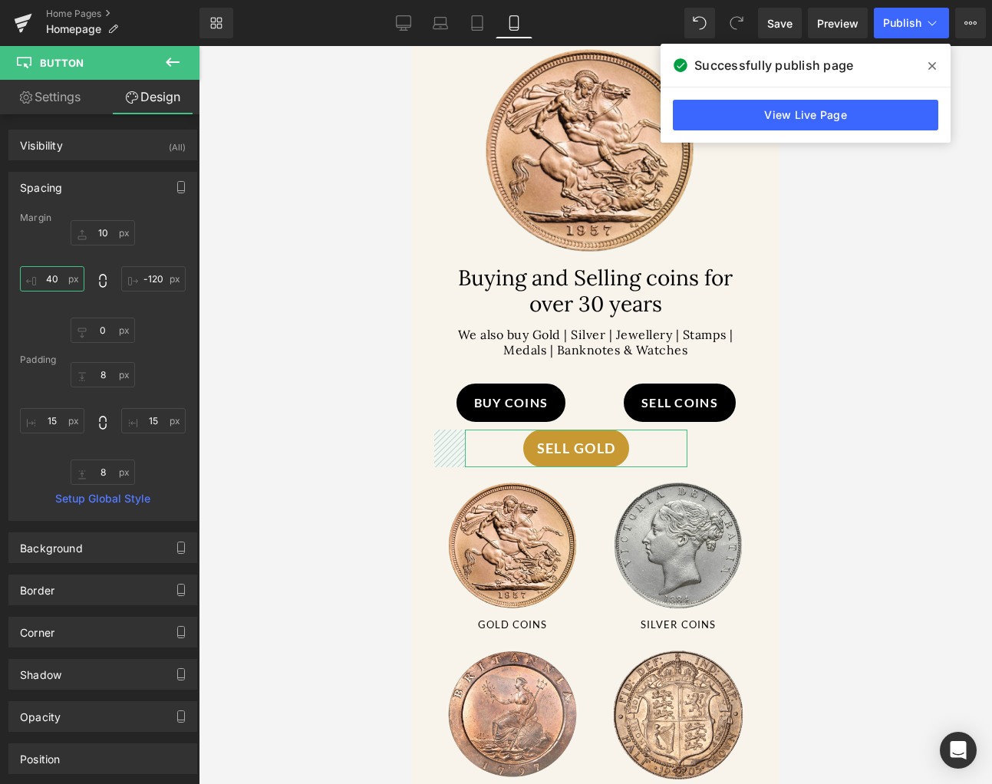
click at [48, 281] on input "40" at bounding box center [52, 278] width 64 height 25
click at [56, 280] on input "40" at bounding box center [52, 278] width 64 height 25
type input "50"
click at [294, 254] on div at bounding box center [595, 415] width 793 height 738
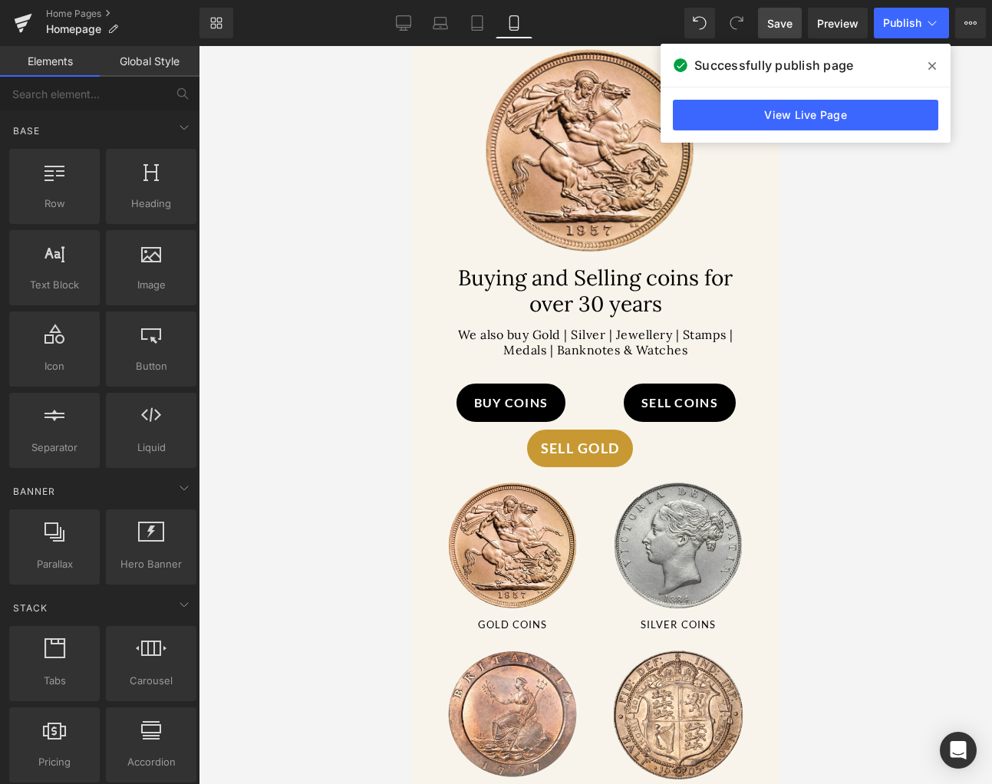
click at [788, 18] on span "Save" at bounding box center [779, 23] width 25 height 16
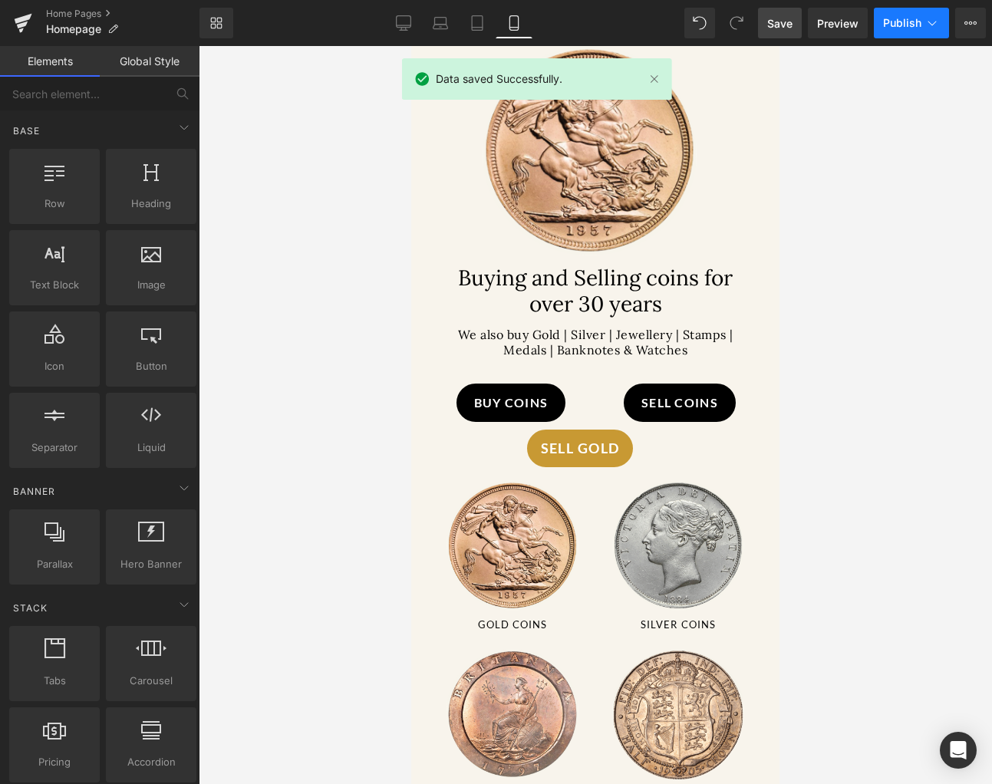
click at [900, 23] on span "Publish" at bounding box center [902, 23] width 38 height 12
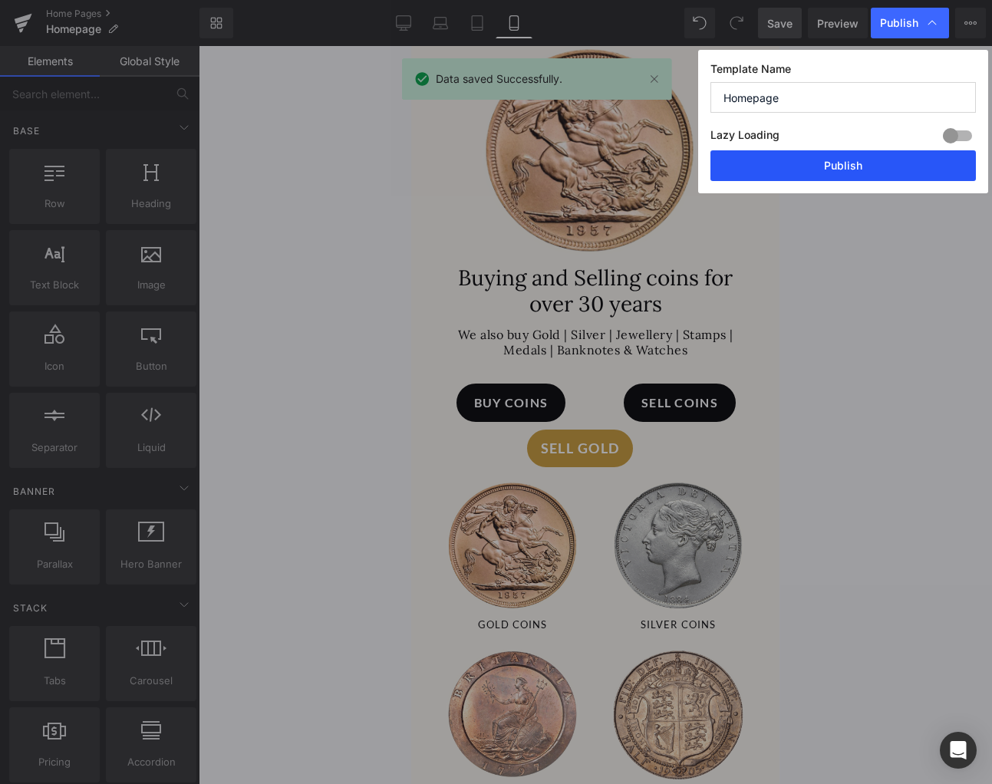
click at [923, 164] on button "Publish" at bounding box center [842, 165] width 265 height 31
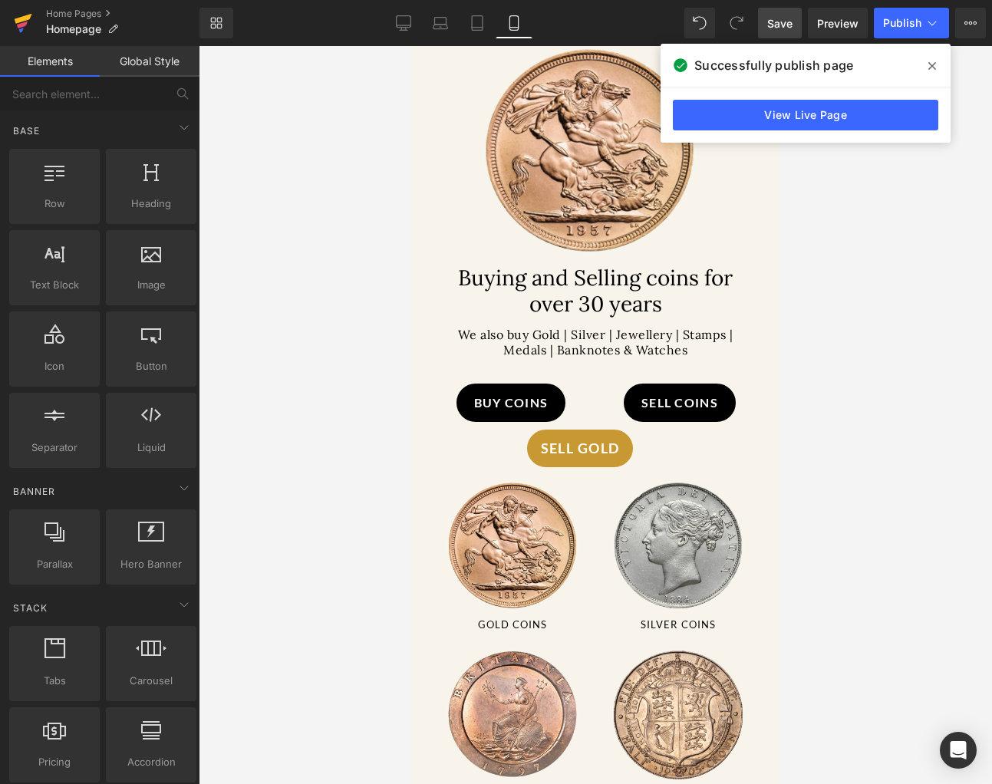
click at [16, 34] on icon at bounding box center [23, 23] width 18 height 38
